Goal: Information Seeking & Learning: Understand process/instructions

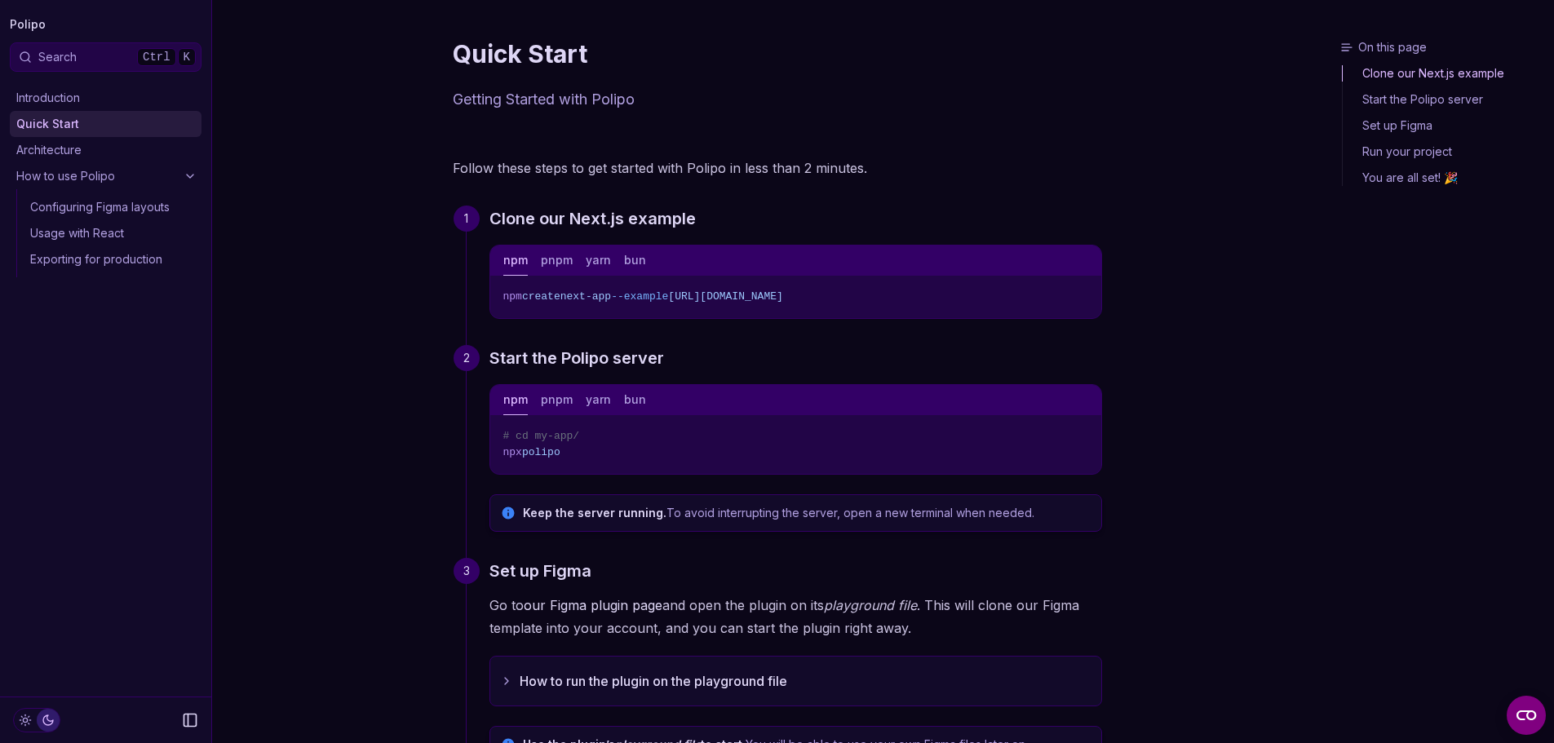
click at [134, 110] on link "Introduction" at bounding box center [106, 98] width 192 height 26
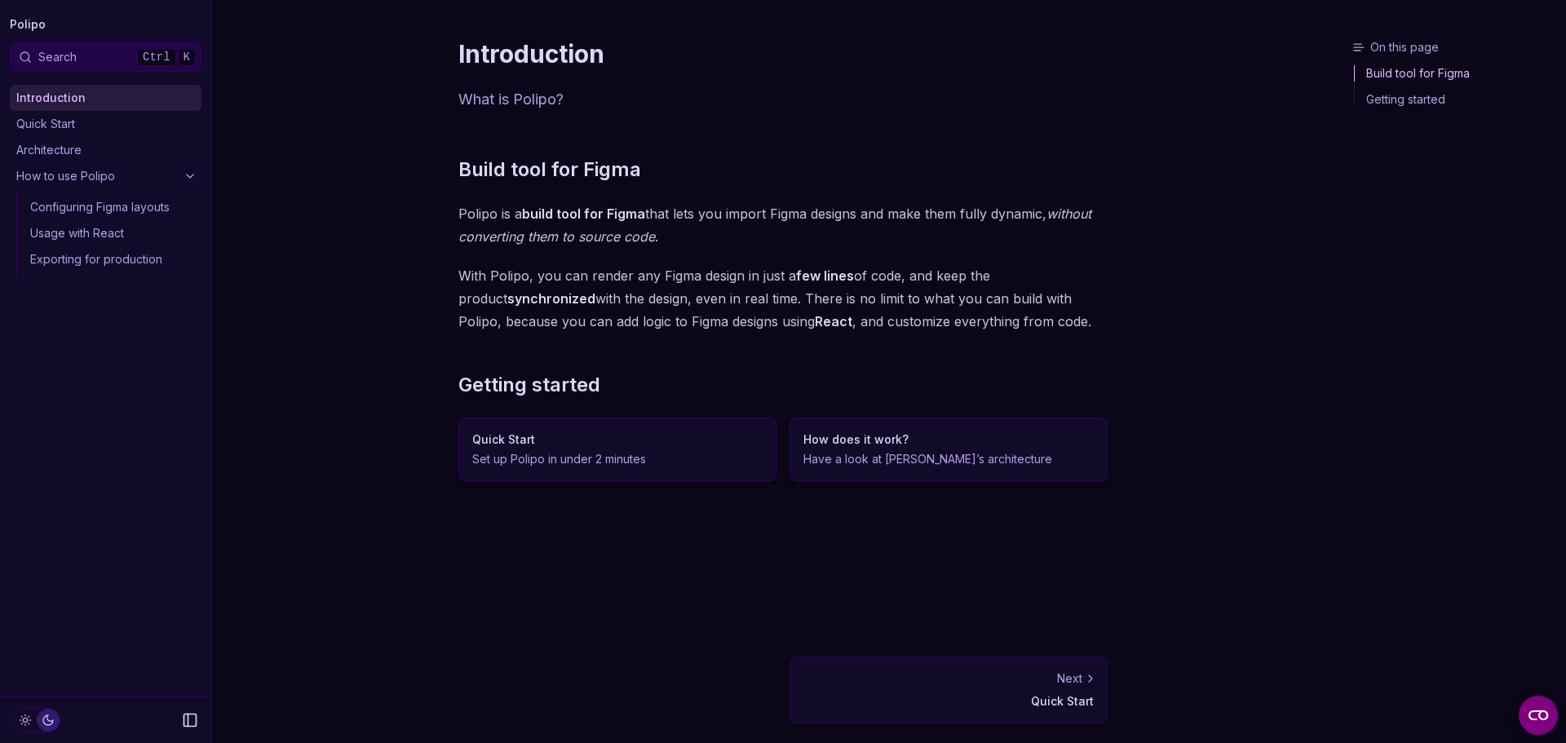
drag, startPoint x: 639, startPoint y: 387, endPoint x: 613, endPoint y: 432, distance: 52.6
click at [638, 392] on h2 "Getting started" at bounding box center [782, 385] width 649 height 26
click at [613, 431] on h3 "Quick Start" at bounding box center [617, 439] width 290 height 16
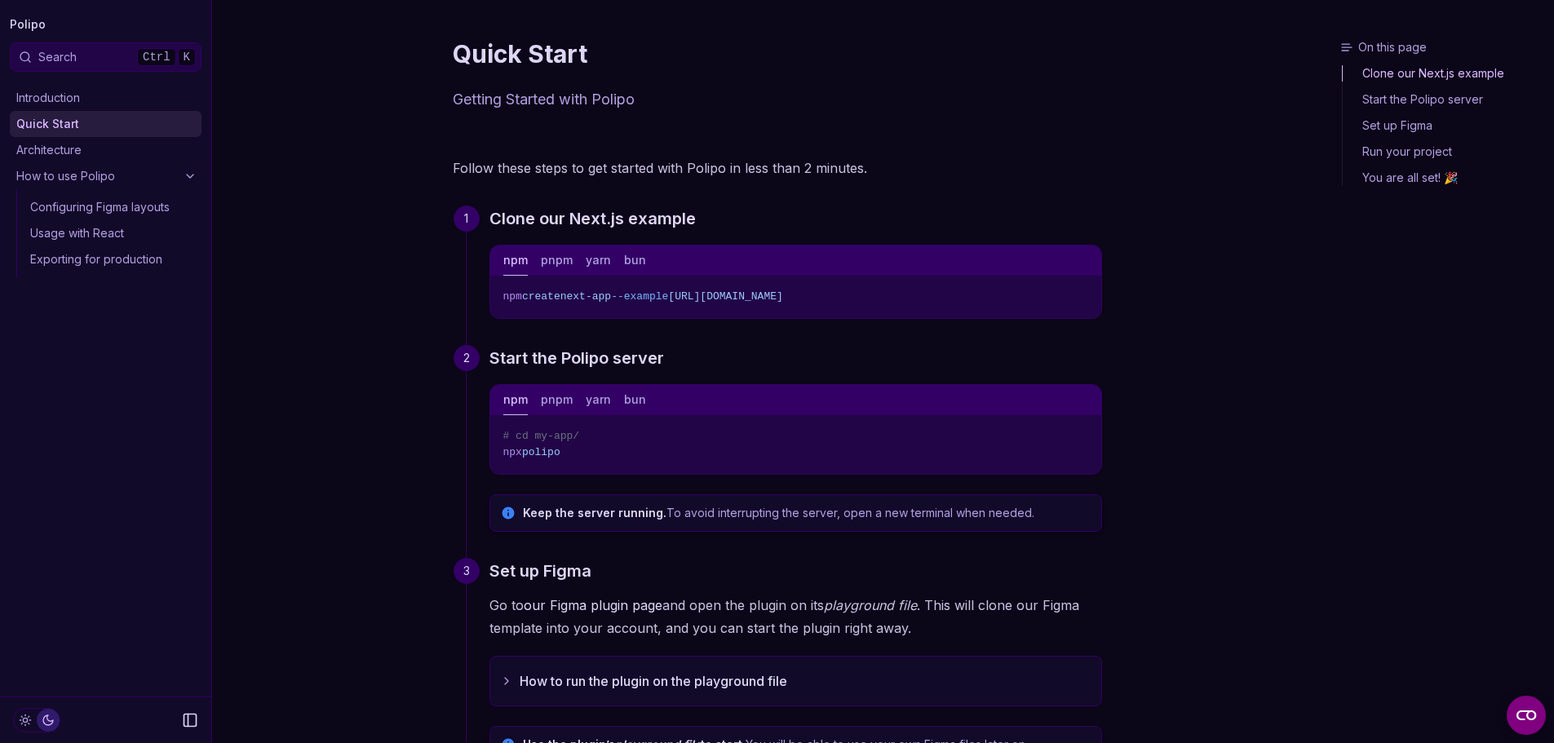
drag, startPoint x: 502, startPoint y: 299, endPoint x: 1095, endPoint y: 288, distance: 592.2
click at [1095, 288] on pre "npm create next-app --example [URL][DOMAIN_NAME]" at bounding box center [795, 297] width 611 height 42
click at [1029, 351] on h3 "Start the Polipo server" at bounding box center [795, 358] width 613 height 26
click at [1080, 292] on icon "Copy Text" at bounding box center [1082, 294] width 11 height 11
click at [373, 338] on div "On this page Clone our Next.js example Quick Start Getting Started with Polipo …" at bounding box center [777, 627] width 1130 height 1255
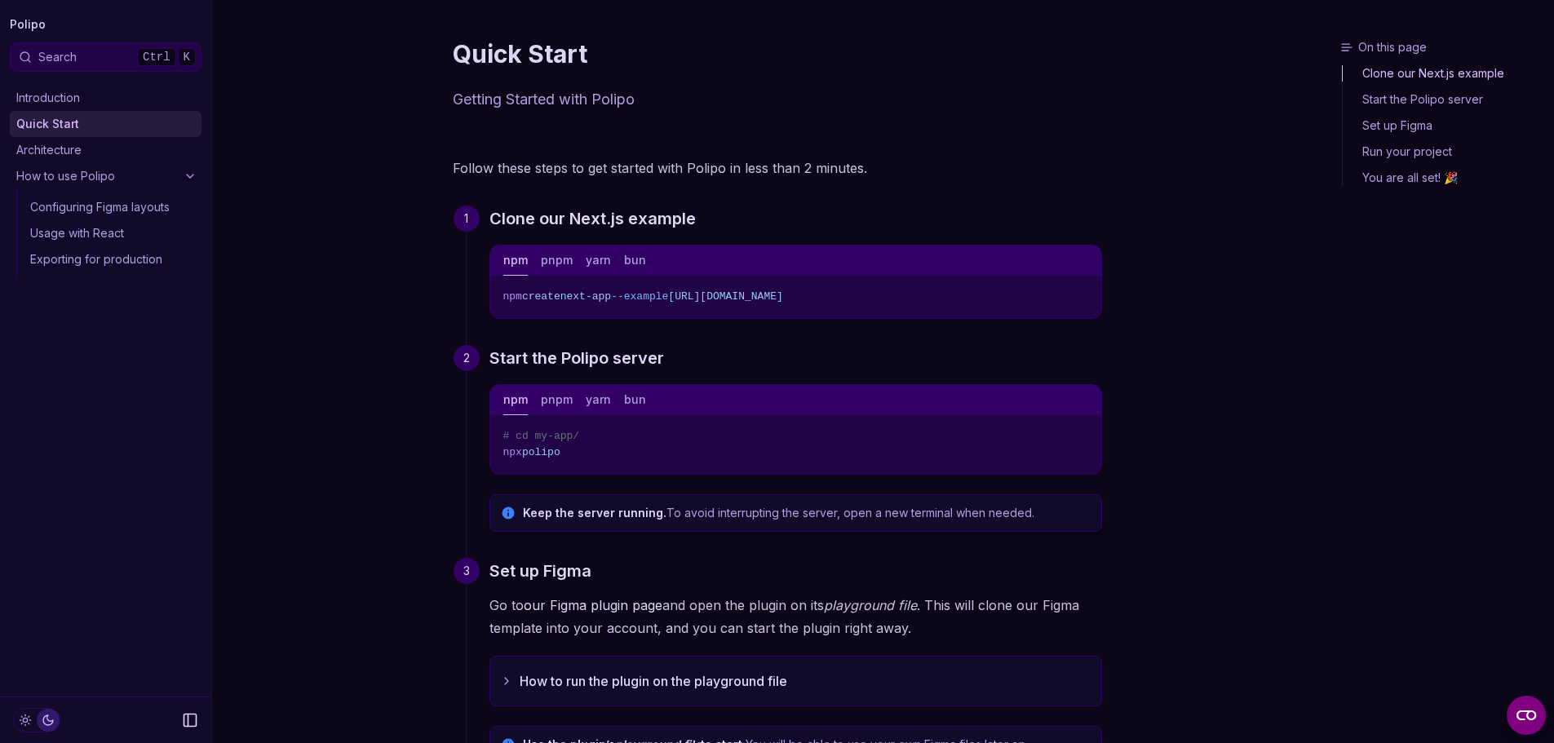
click at [563, 261] on button "pnpm" at bounding box center [557, 260] width 32 height 30
click at [526, 263] on button "npm" at bounding box center [515, 260] width 24 height 30
drag, startPoint x: 494, startPoint y: 302, endPoint x: 618, endPoint y: 311, distance: 124.3
click at [618, 311] on pre "npm create next-app --example [URL][DOMAIN_NAME]" at bounding box center [795, 297] width 611 height 42
drag, startPoint x: 680, startPoint y: 294, endPoint x: 1174, endPoint y: 286, distance: 493.5
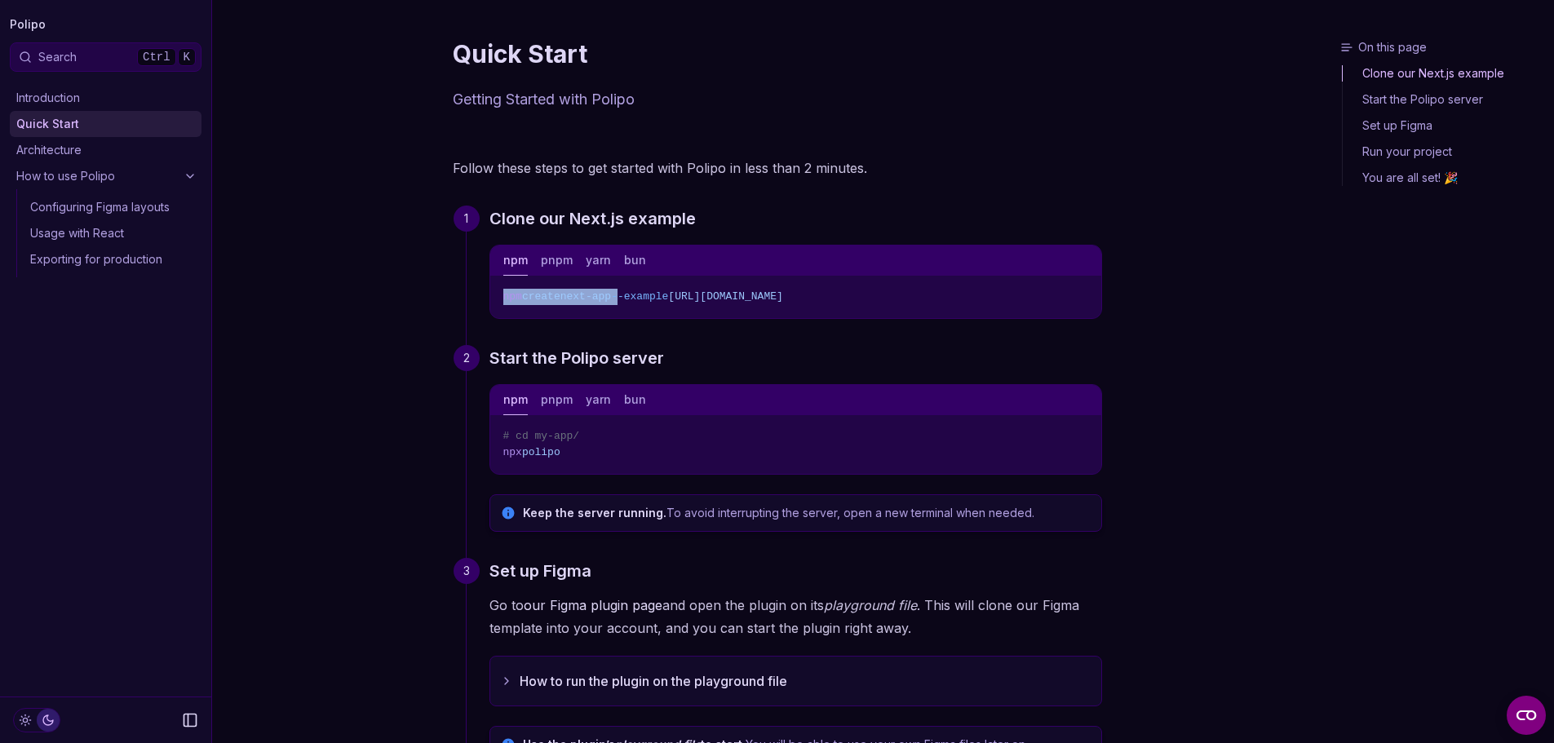
click at [1174, 286] on div "On this page Clone our Next.js example Quick Start Getting Started with Polipo …" at bounding box center [777, 627] width 1130 height 1255
copy span "[URL][DOMAIN_NAME]"
